Goal: Information Seeking & Learning: Learn about a topic

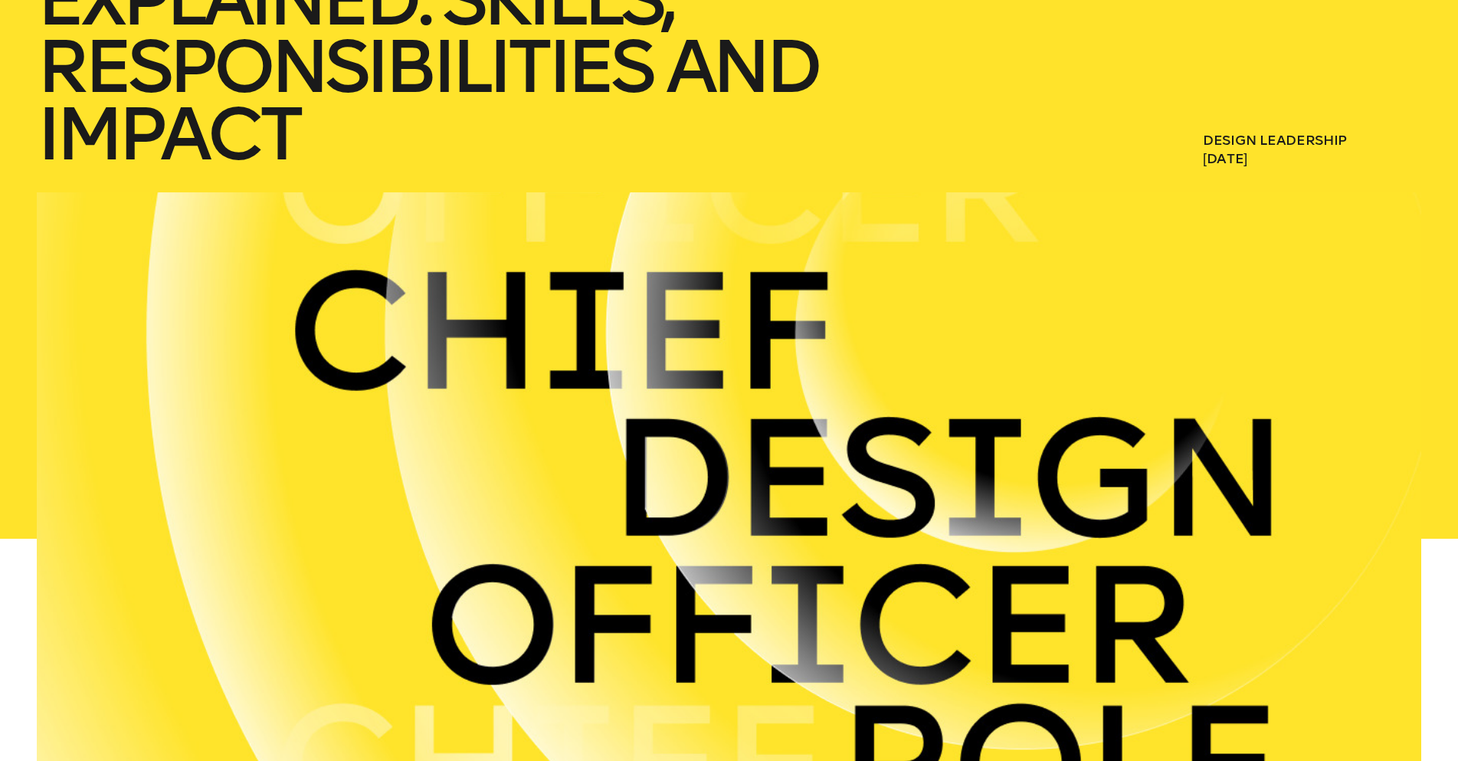
scroll to position [536, 0]
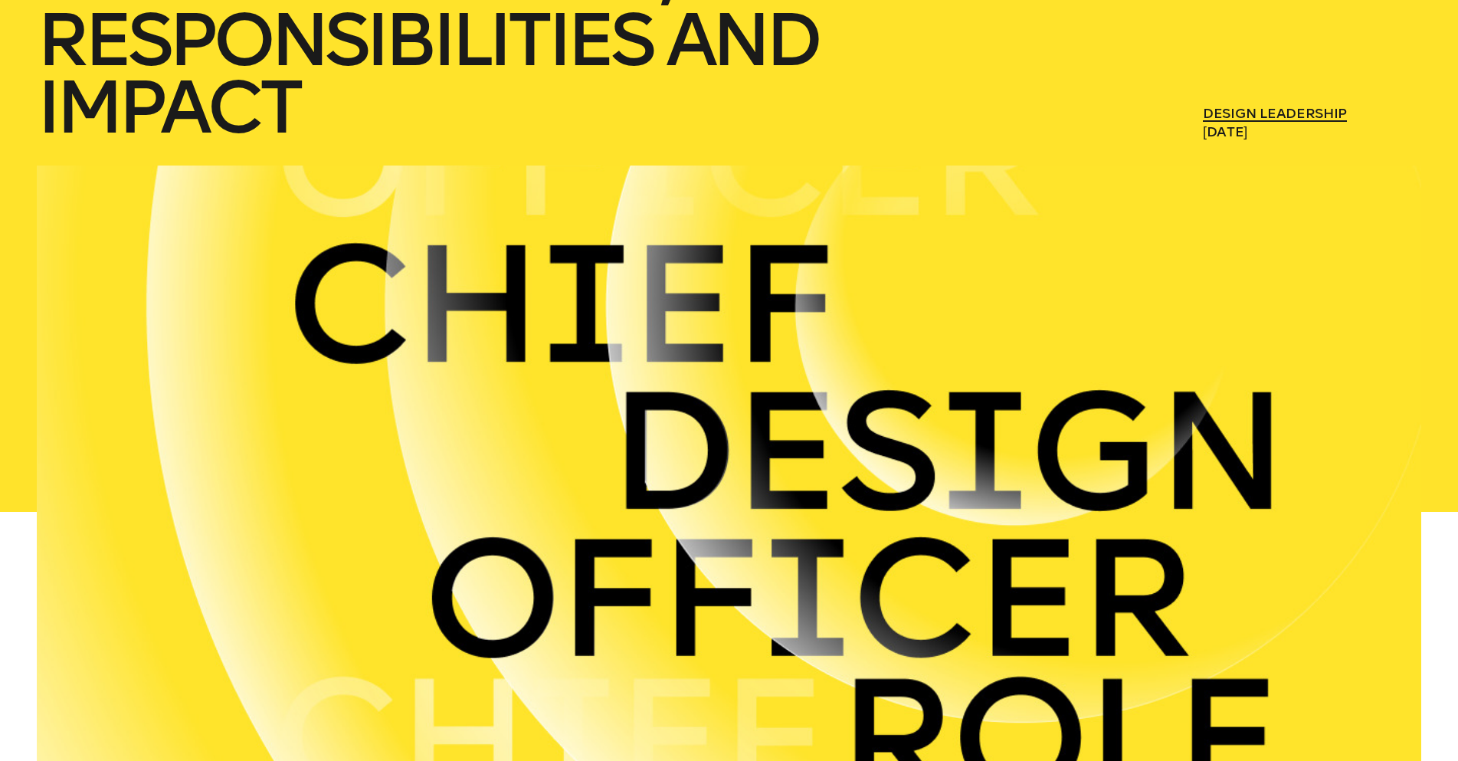
click at [1276, 112] on link "Design Leadership" at bounding box center [1275, 113] width 144 height 17
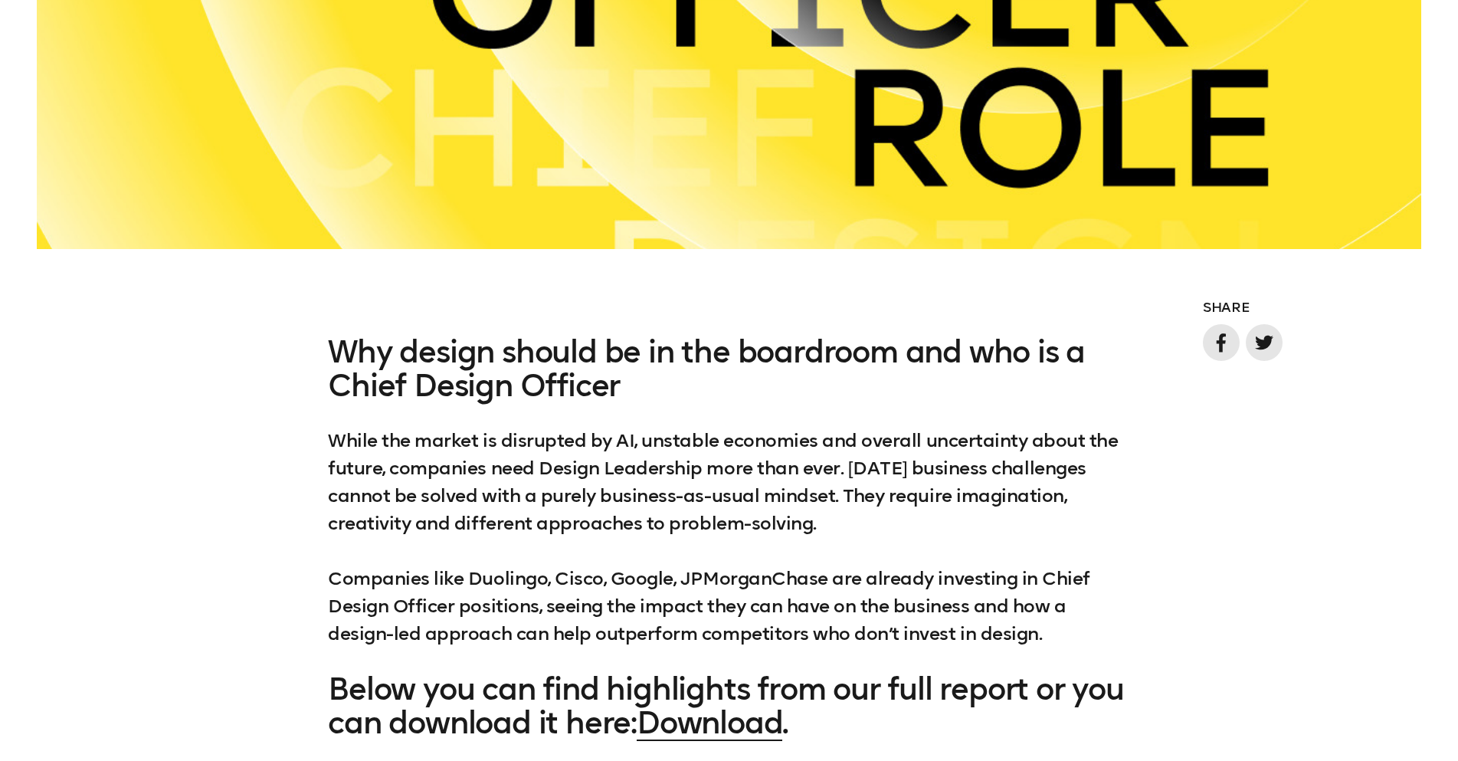
scroll to position [1150, 0]
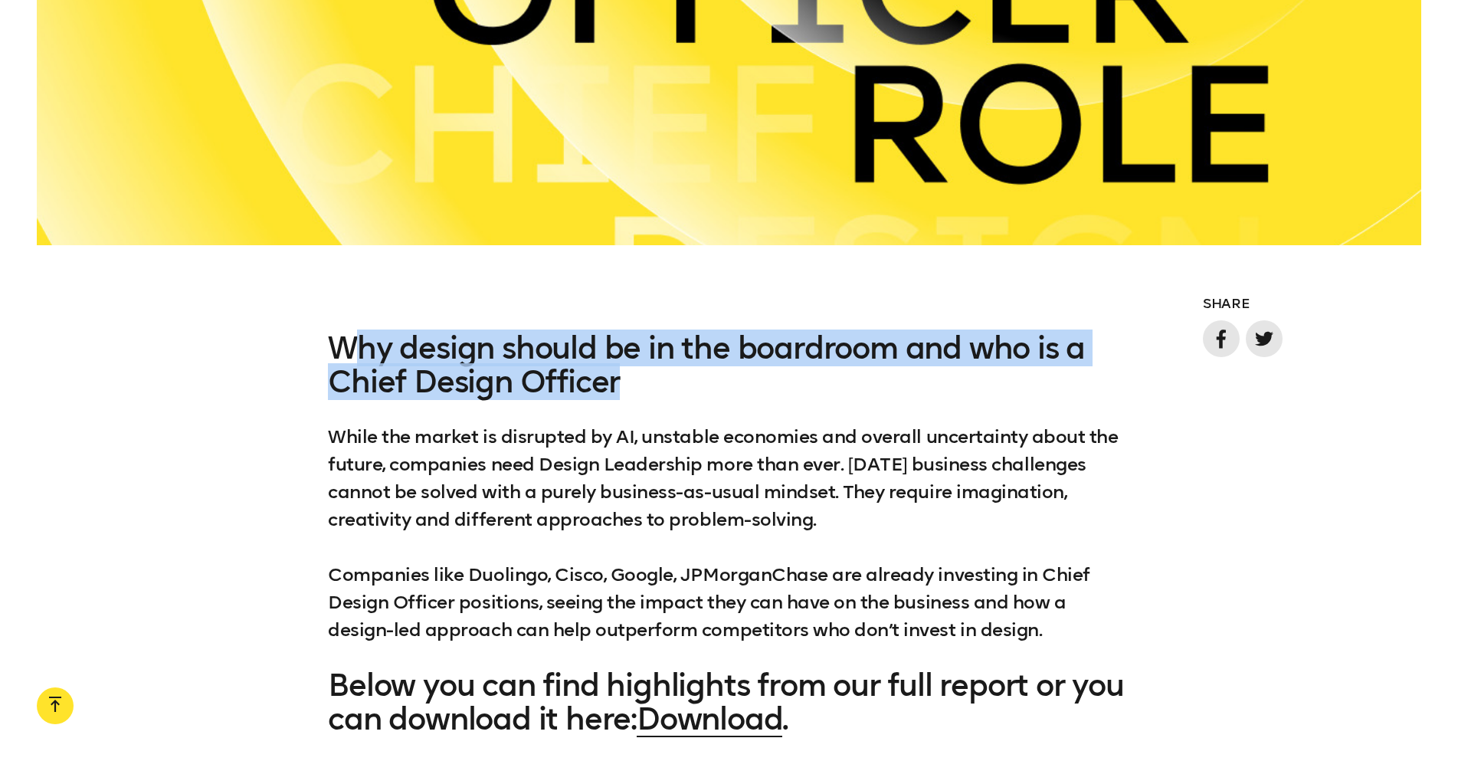
drag, startPoint x: 351, startPoint y: 347, endPoint x: 1118, endPoint y: 376, distance: 767.7
click at [1118, 376] on h3 "Why design should be in the boardroom and who is a Chief Design Officer" at bounding box center [729, 364] width 802 height 67
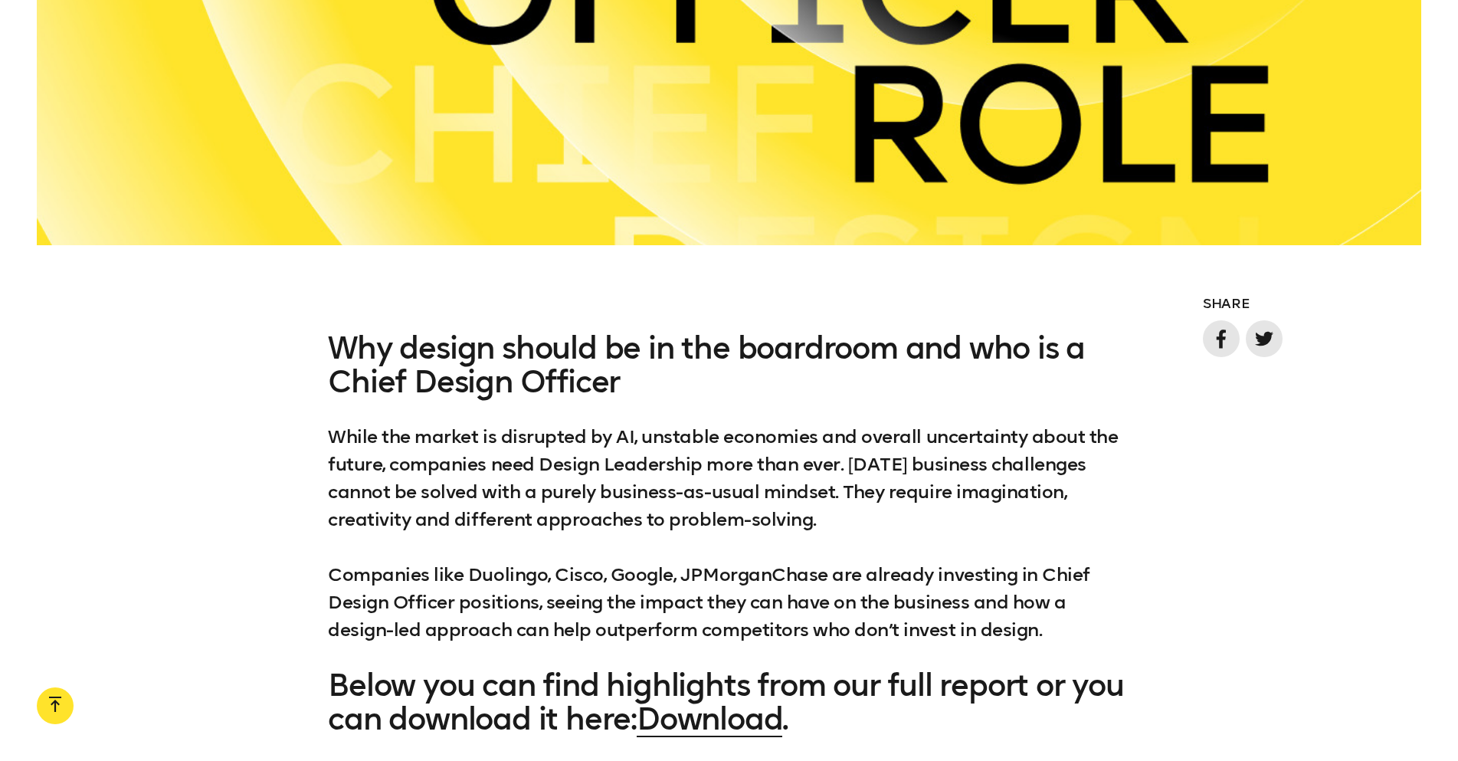
click at [733, 405] on div "Why design should be in the boardroom and who is a Chief Design Officer While t…" at bounding box center [729, 533] width 802 height 405
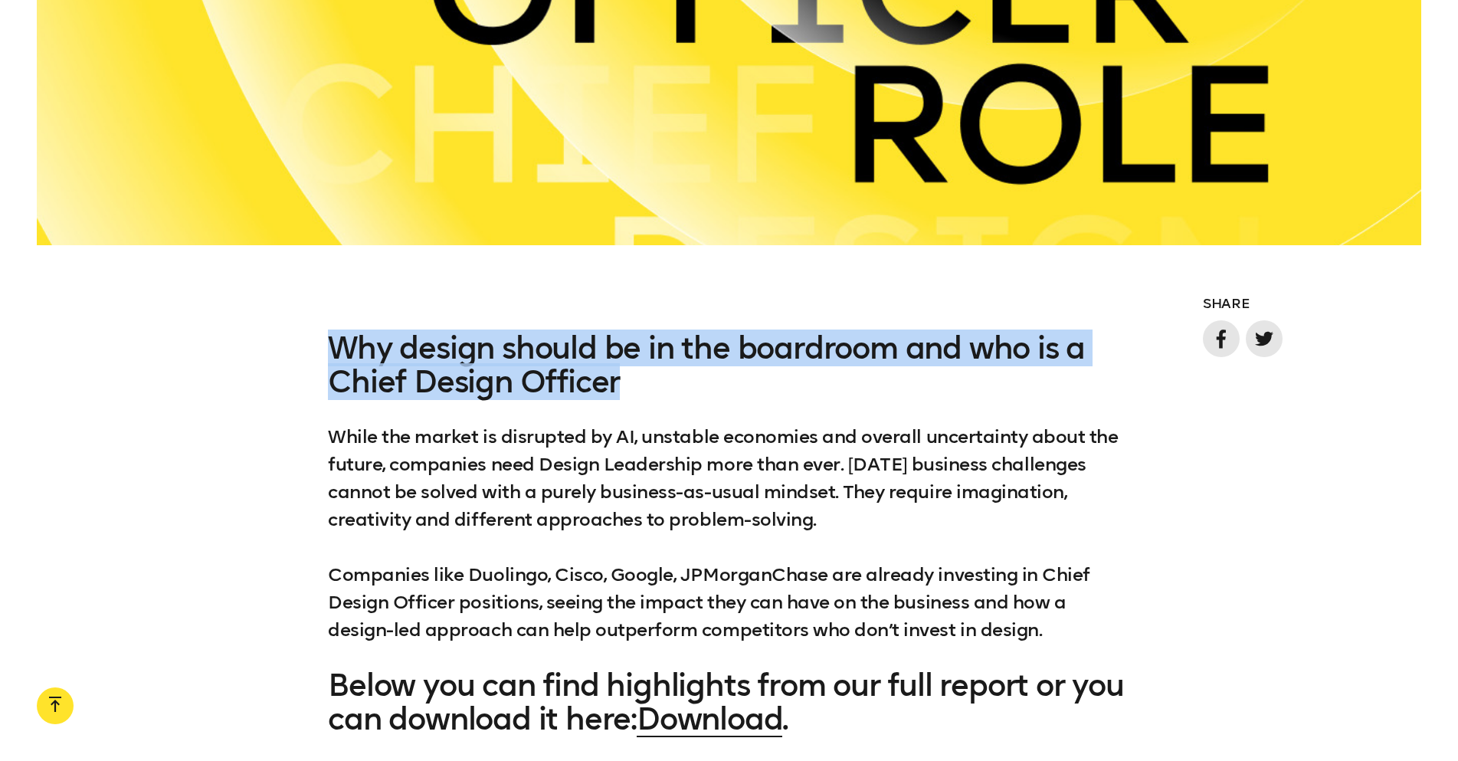
drag, startPoint x: 333, startPoint y: 340, endPoint x: 628, endPoint y: 389, distance: 299.1
click at [628, 389] on h3 "Why design should be in the boardroom and who is a Chief Design Officer" at bounding box center [729, 364] width 802 height 67
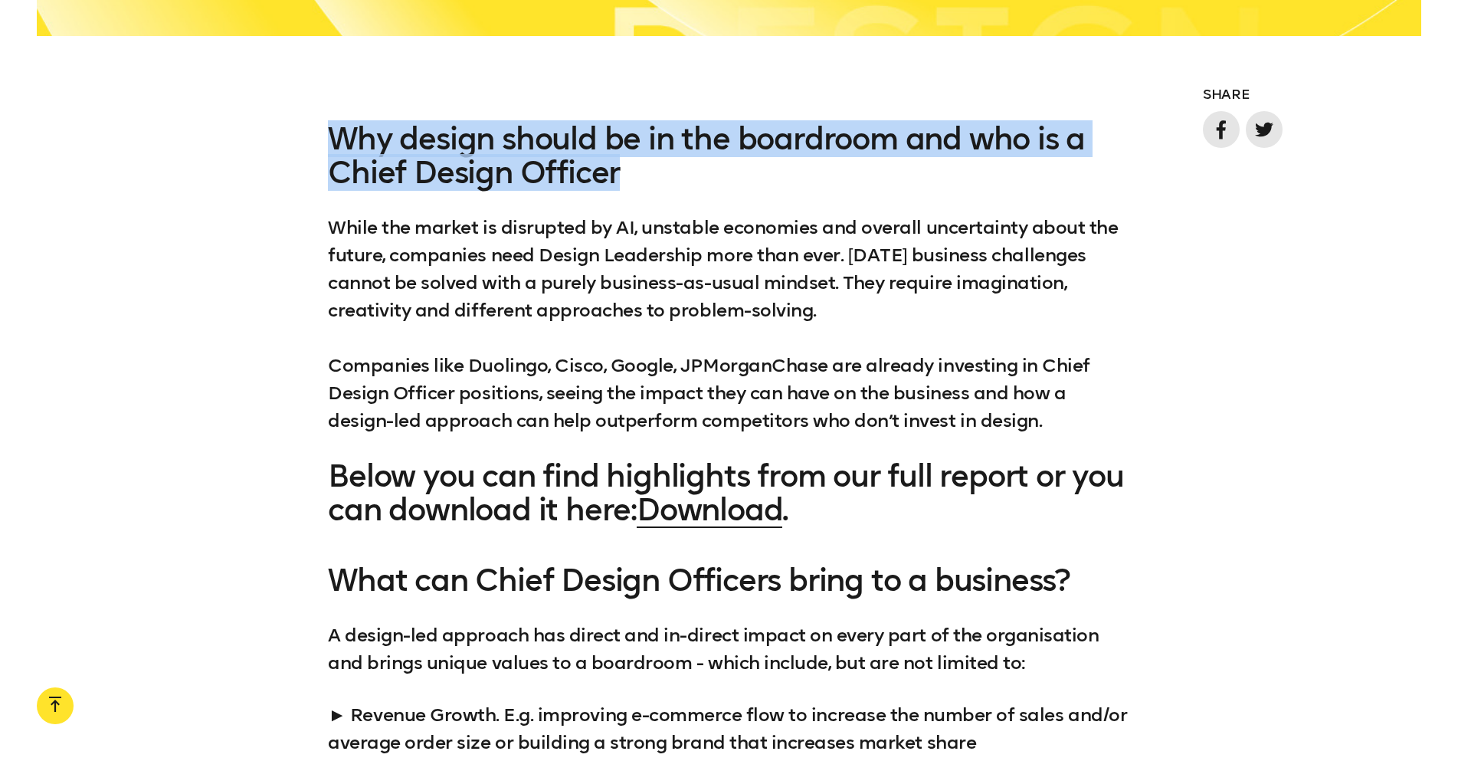
scroll to position [1379, 0]
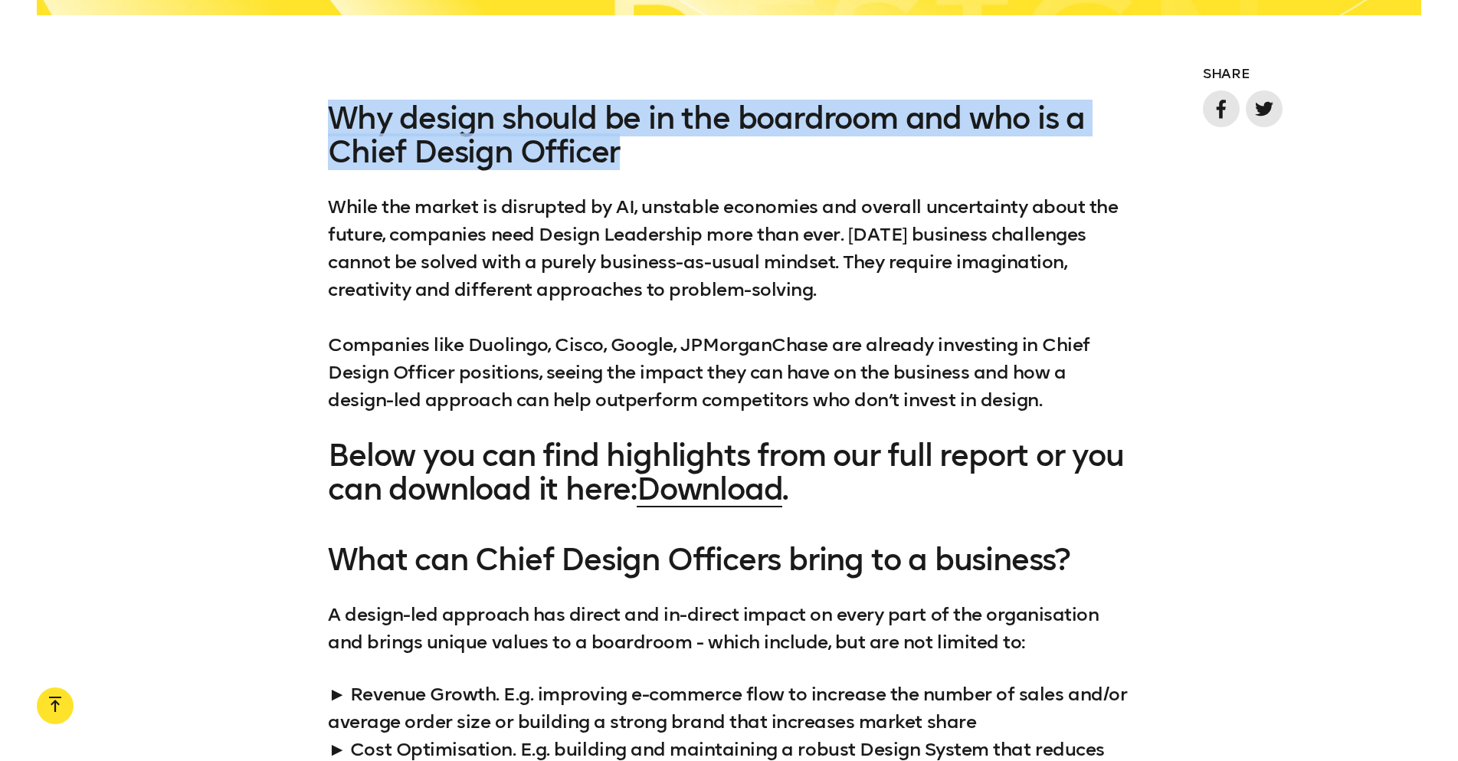
drag, startPoint x: 327, startPoint y: 201, endPoint x: 845, endPoint y: 288, distance: 525.4
click at [845, 288] on div "Why design should be in the boardroom and who is a Chief Design Officer While t…" at bounding box center [729, 303] width 1458 height 405
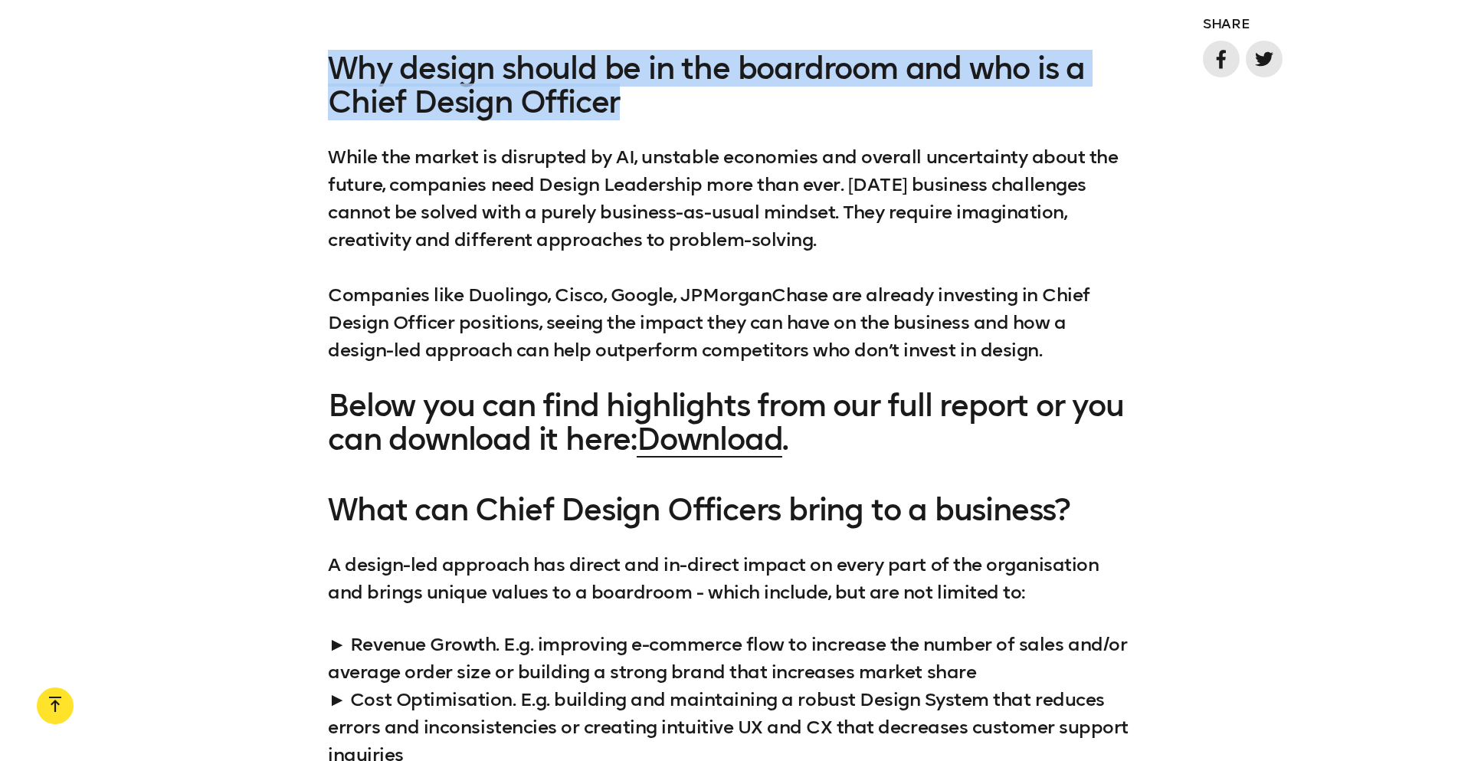
scroll to position [1456, 0]
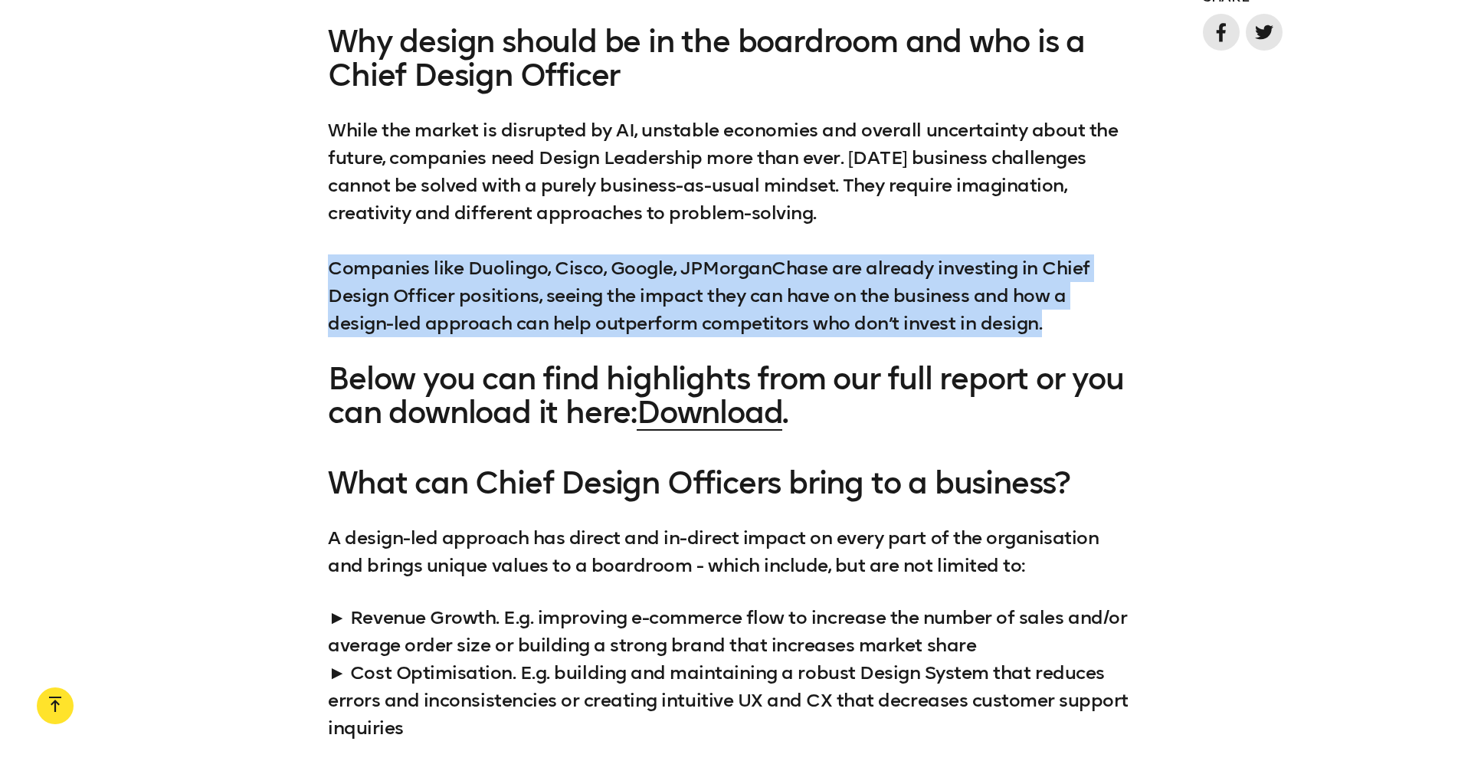
drag, startPoint x: 329, startPoint y: 265, endPoint x: 1090, endPoint y: 336, distance: 764.2
click at [1090, 336] on div "Why design should be in the boardroom and who is a Chief Design Officer While t…" at bounding box center [729, 227] width 1458 height 405
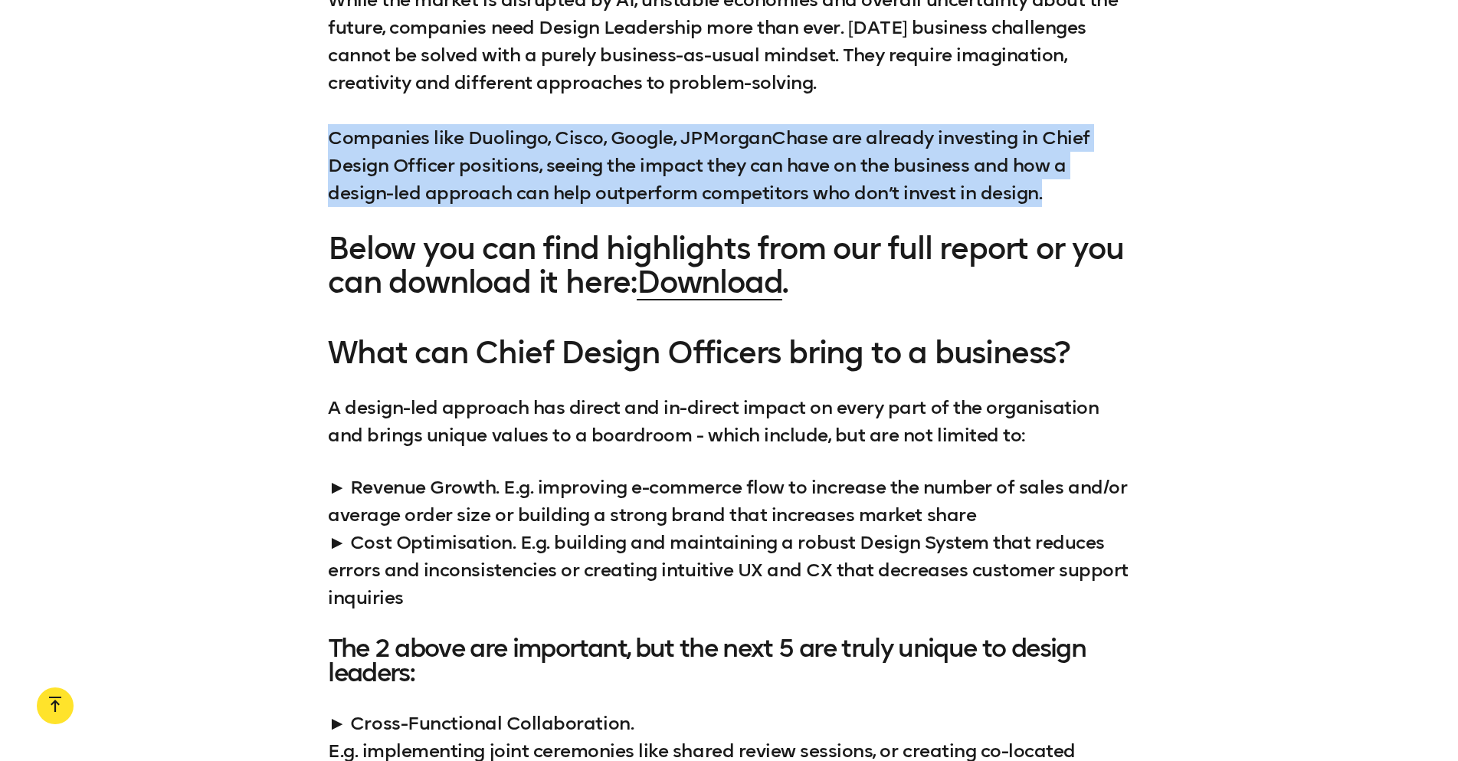
scroll to position [1609, 0]
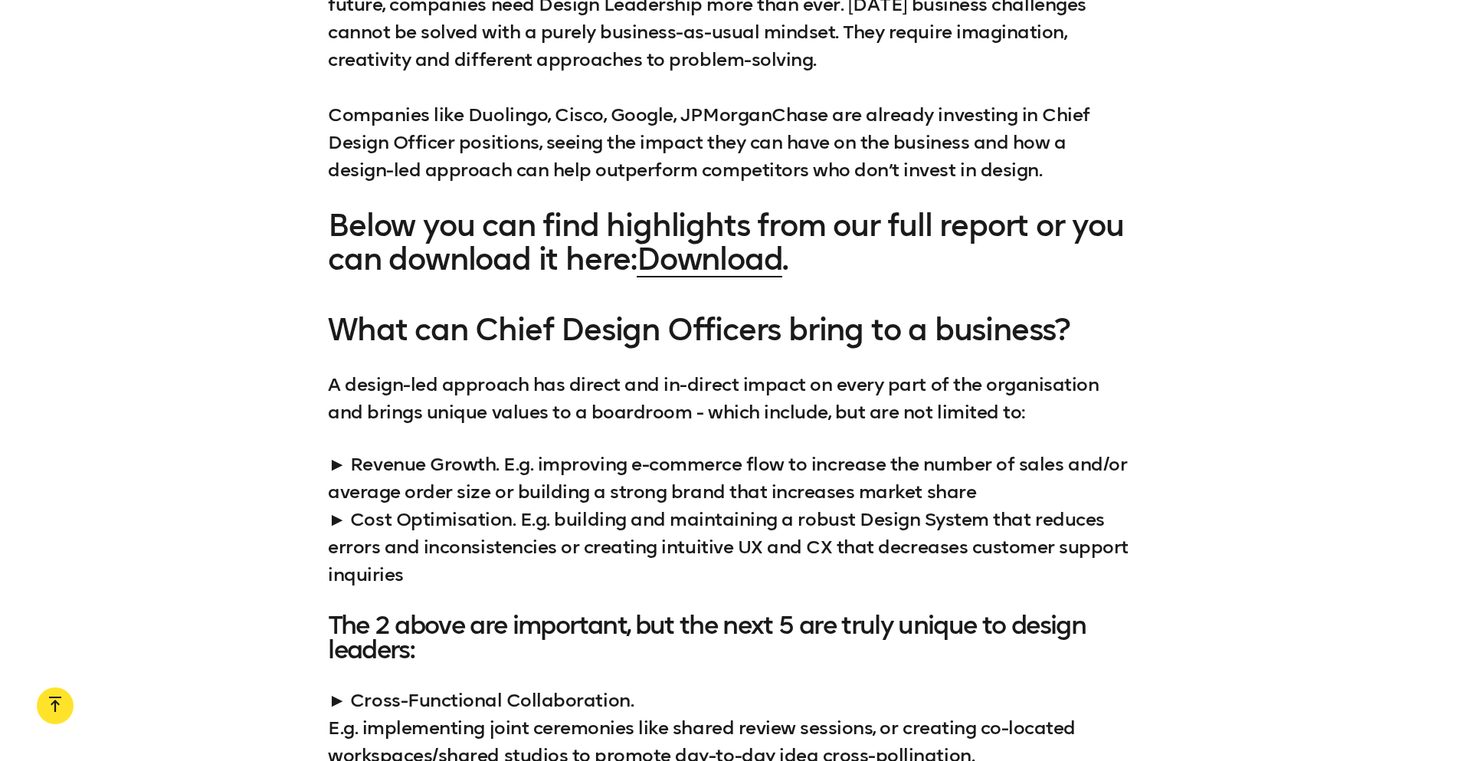
click at [639, 479] on p "► Revenue Growth. E.g. improving e-commerce flow to increase the number of sale…" at bounding box center [729, 520] width 802 height 138
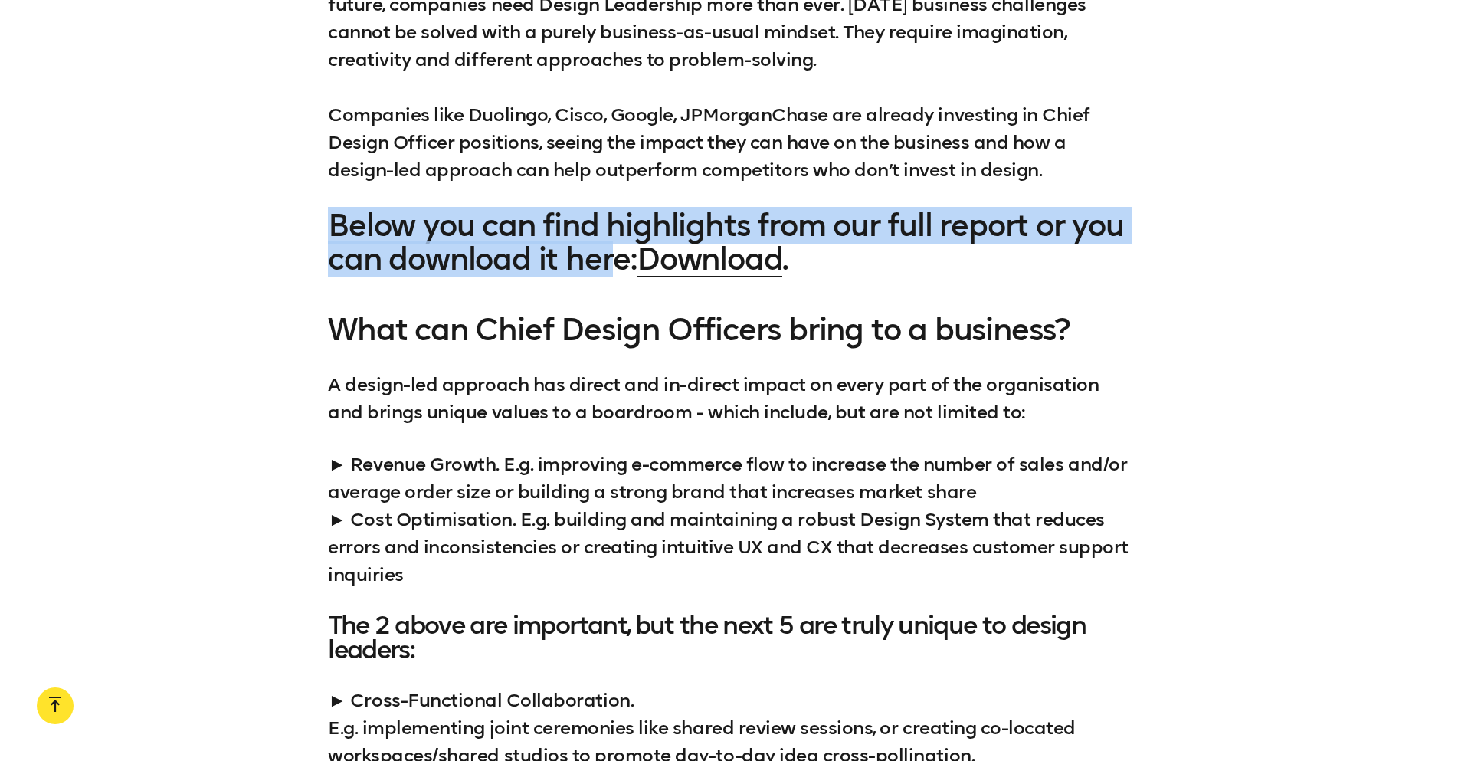
drag, startPoint x: 331, startPoint y: 215, endPoint x: 612, endPoint y: 259, distance: 284.7
click at [612, 259] on h3 "Below you can find highlights from our full report or you can download it here:…" at bounding box center [729, 241] width 802 height 67
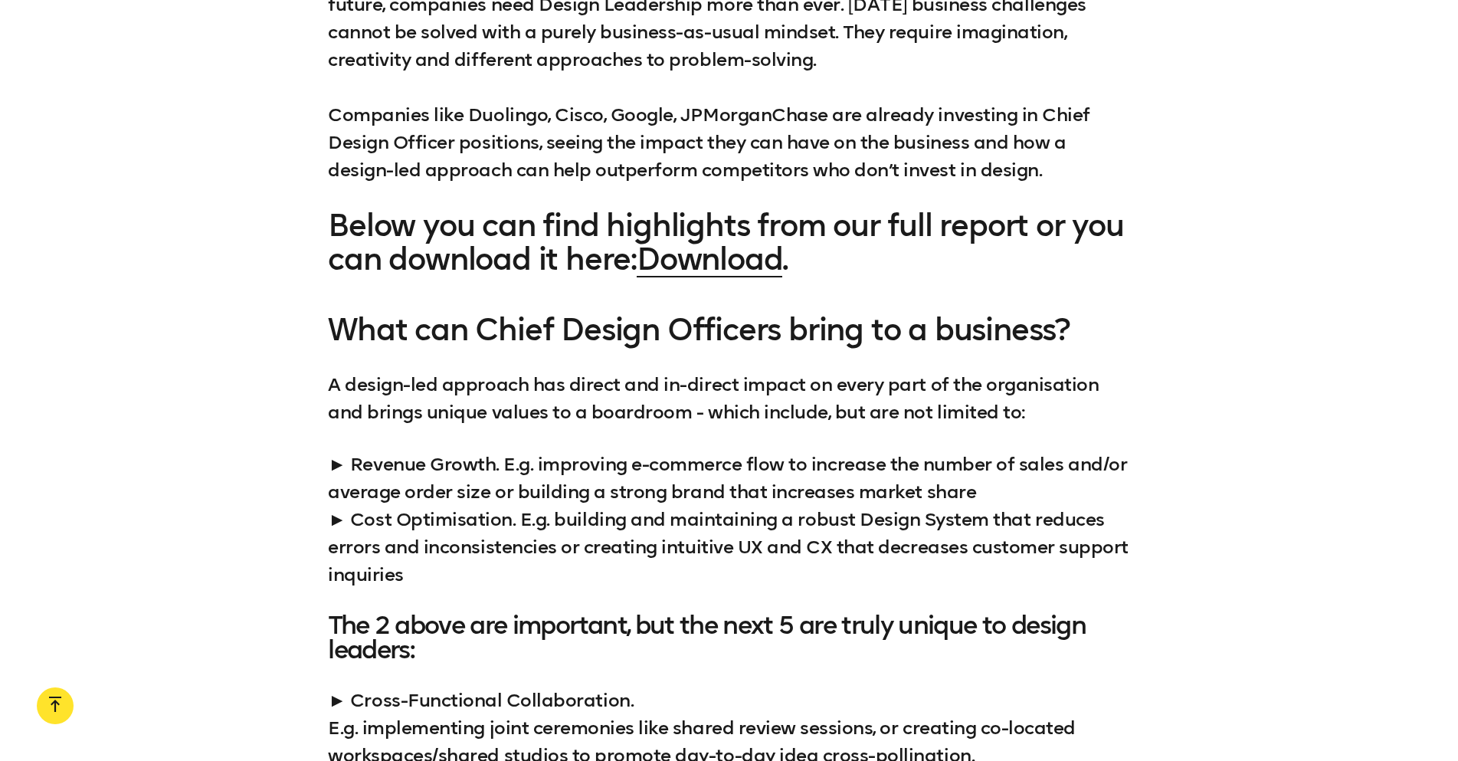
click at [325, 321] on div "What can Chief Design Officers bring to a business? A design-led approach has d…" at bounding box center [729, 762] width 1458 height 898
click at [735, 268] on link "Download" at bounding box center [710, 259] width 146 height 37
click at [385, 372] on p "A design-led approach has direct and in-direct impact on every part of the orga…" at bounding box center [729, 398] width 802 height 55
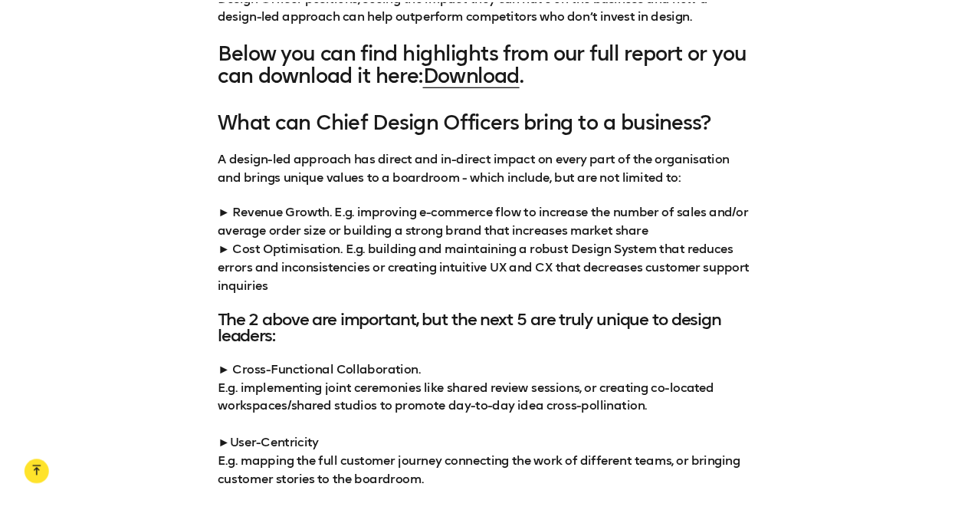
scroll to position [1763, 0]
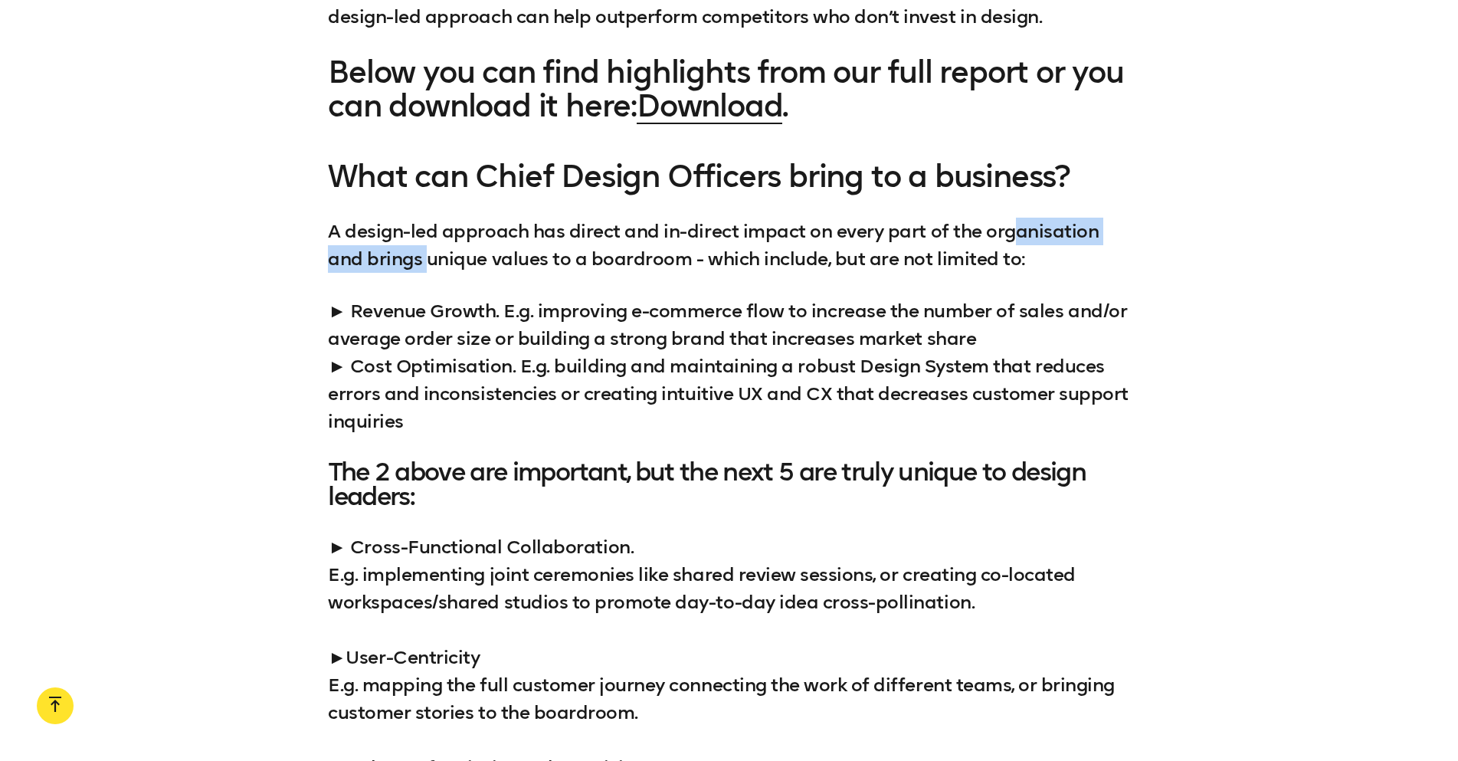
drag, startPoint x: 431, startPoint y: 264, endPoint x: 1018, endPoint y: 242, distance: 588.2
click at [1018, 242] on p "A design-led approach has direct and in-direct impact on every part of the orga…" at bounding box center [729, 245] width 802 height 55
click at [615, 412] on p "► Revenue Growth. E.g. improving e-commerce flow to increase the number of sale…" at bounding box center [729, 366] width 802 height 138
